Goal: Task Accomplishment & Management: Complete application form

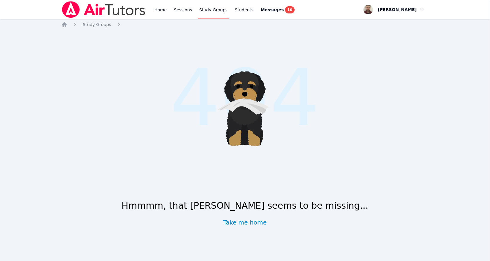
click at [208, 10] on link "Study Groups" at bounding box center [213, 9] width 31 height 19
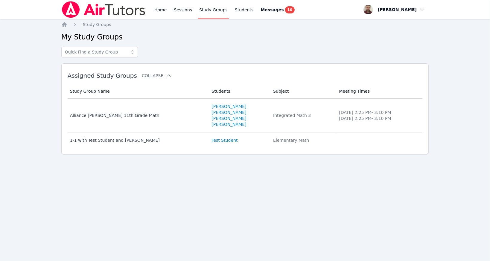
click at [120, 4] on img at bounding box center [103, 9] width 85 height 17
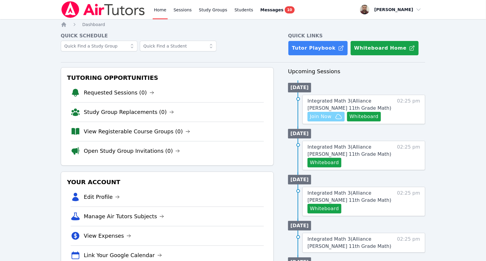
click at [337, 117] on icon "button" at bounding box center [338, 116] width 7 height 7
click at [364, 115] on button "Whiteboard" at bounding box center [364, 117] width 34 height 10
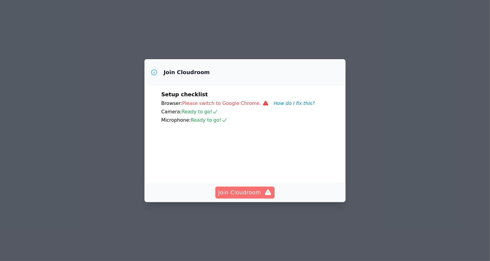
click at [244, 197] on span "Join Cloudroom" at bounding box center [246, 193] width 54 height 8
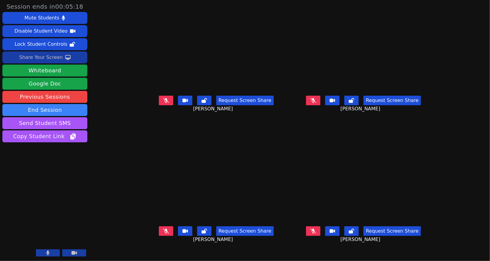
click at [47, 58] on div "Share Your Screen" at bounding box center [41, 58] width 44 height 10
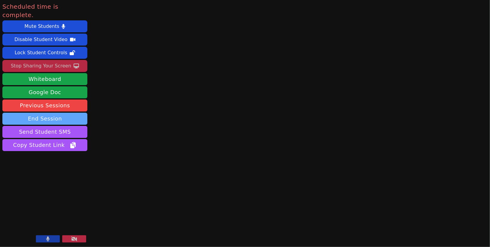
click at [46, 113] on button "End Session" at bounding box center [44, 119] width 85 height 12
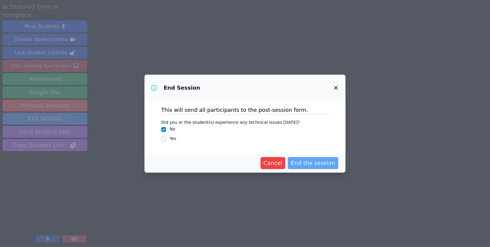
click at [307, 163] on span "End the session" at bounding box center [313, 163] width 45 height 8
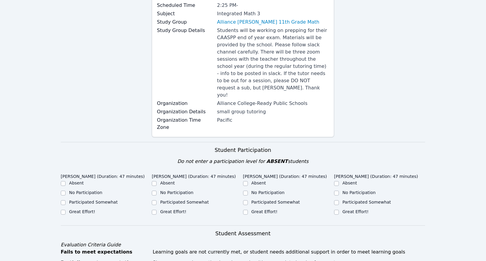
scroll to position [150, 0]
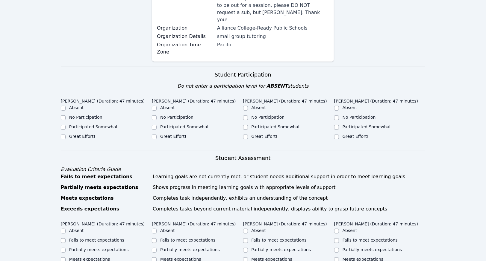
drag, startPoint x: 170, startPoint y: 112, endPoint x: 162, endPoint y: 115, distance: 9.1
click at [170, 134] on label "Great Effort!" at bounding box center [173, 136] width 26 height 5
click at [157, 135] on input "Great Effort!" at bounding box center [154, 137] width 5 height 5
checkbox input "true"
click at [69, 134] on label "Great Effort!" at bounding box center [82, 136] width 26 height 5
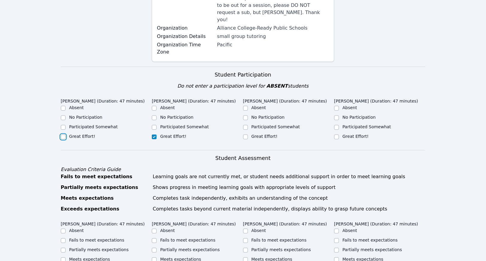
click at [66, 135] on input "Great Effort!" at bounding box center [63, 137] width 5 height 5
checkbox input "true"
click at [246, 135] on input "Great Effort!" at bounding box center [245, 137] width 5 height 5
checkbox input "true"
click at [335, 135] on input "Great Effort!" at bounding box center [336, 137] width 5 height 5
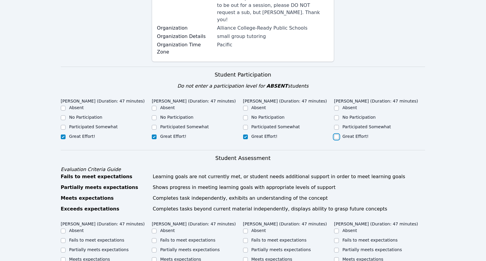
checkbox input "true"
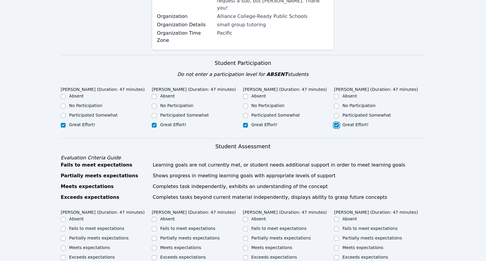
scroll to position [210, 0]
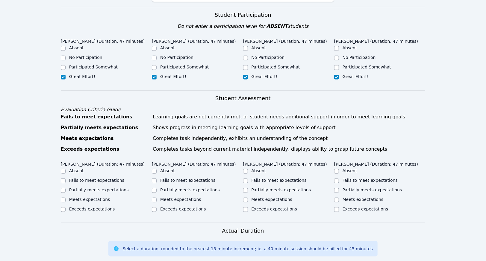
click at [253, 207] on label "Exceeds expectations" at bounding box center [275, 209] width 46 height 5
click at [248, 207] on input "Exceeds expectations" at bounding box center [245, 209] width 5 height 5
checkbox input "true"
click at [184, 207] on label "Exceeds expectations" at bounding box center [183, 209] width 46 height 5
click at [157, 207] on input "Exceeds expectations" at bounding box center [154, 209] width 5 height 5
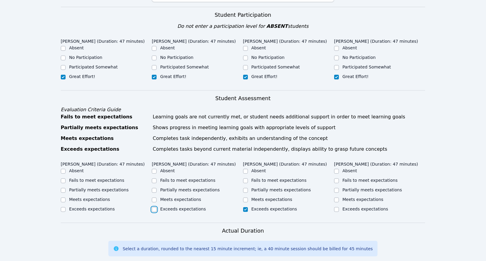
checkbox input "true"
click at [102, 183] on ul "Absent Fails to meet expectations Partially meets expectations Meets expectatio…" at bounding box center [106, 191] width 91 height 46
click at [100, 207] on label "Exceeds expectations" at bounding box center [92, 209] width 46 height 5
click at [66, 207] on input "Exceeds expectations" at bounding box center [63, 209] width 5 height 5
checkbox input "true"
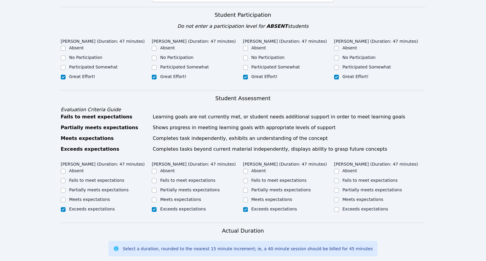
click at [361, 207] on label "Exceeds expectations" at bounding box center [366, 209] width 46 height 5
click at [339, 207] on input "Exceeds expectations" at bounding box center [336, 209] width 5 height 5
checkbox input "true"
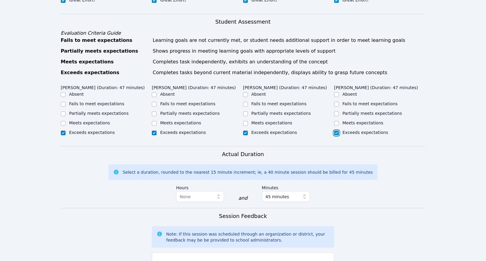
scroll to position [359, 0]
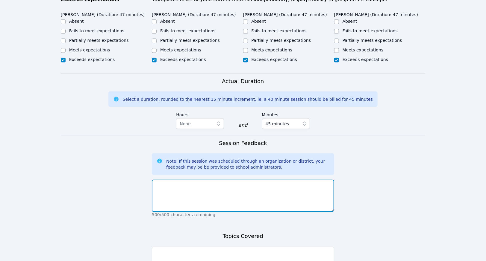
click at [198, 185] on textarea at bounding box center [243, 196] width 182 height 32
paste textarea "All four students showed strong engagement and effort. Jeshirey Torres was atte…"
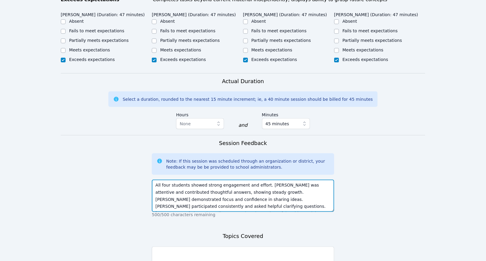
scroll to position [4, 0]
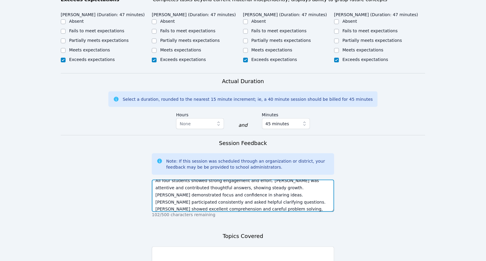
type textarea "All four students showed strong engagement and effort. Jeshirey Torres was atte…"
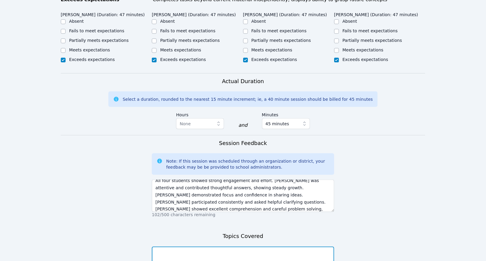
click at [226, 247] on textarea at bounding box center [243, 263] width 182 height 32
paste textarea "We covered solving equations using the construct–deconstruct method and practic…"
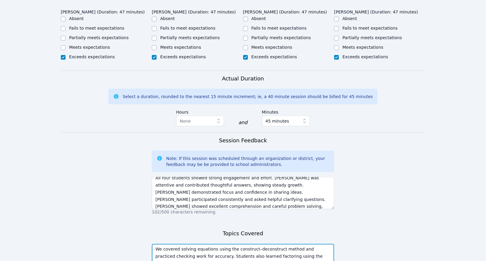
scroll to position [412, 0]
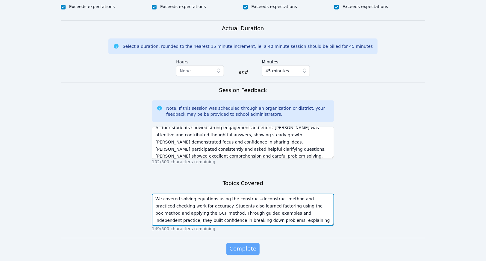
type textarea "We covered solving equations using the construct–deconstruct method and practic…"
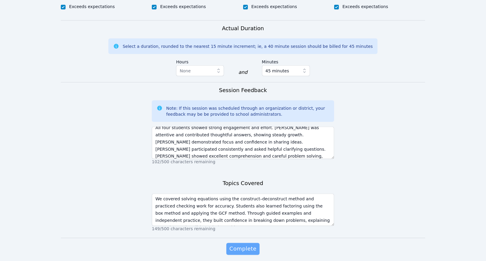
click at [252, 243] on button "Complete" at bounding box center [242, 249] width 33 height 12
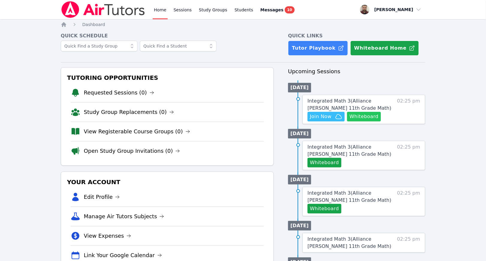
drag, startPoint x: 0, startPoint y: 0, endPoint x: 368, endPoint y: 119, distance: 386.8
click at [368, 119] on button "Whiteboard" at bounding box center [364, 117] width 34 height 10
